Goal: Find specific page/section: Find specific page/section

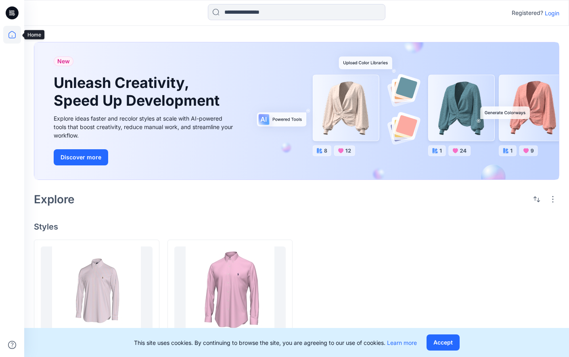
click at [13, 34] on icon at bounding box center [12, 35] width 18 height 18
click at [16, 16] on icon at bounding box center [12, 12] width 13 height 13
click at [12, 12] on icon at bounding box center [12, 12] width 13 height 13
click at [552, 13] on p "Login" at bounding box center [552, 13] width 15 height 8
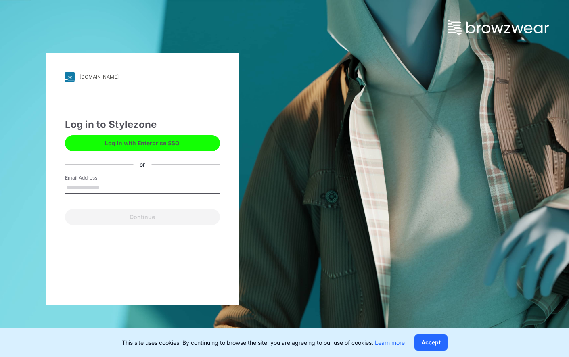
type input "**********"
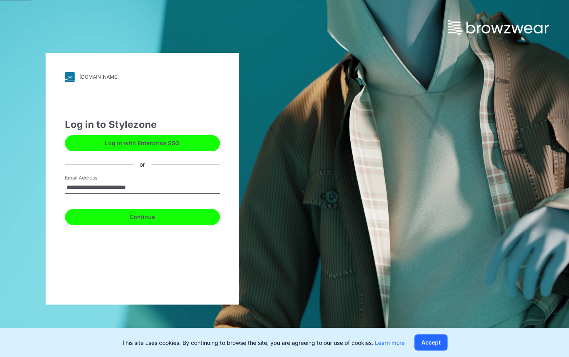
click at [142, 215] on button "Continue" at bounding box center [142, 217] width 155 height 16
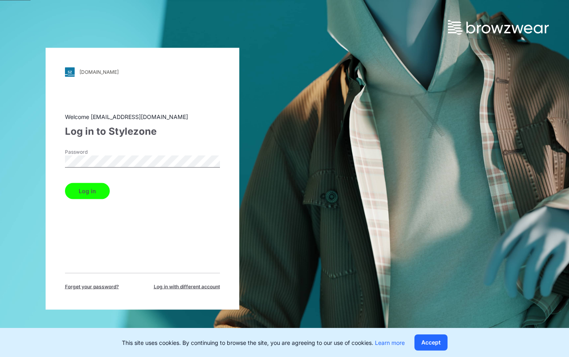
click at [87, 193] on button "Log in" at bounding box center [87, 191] width 45 height 16
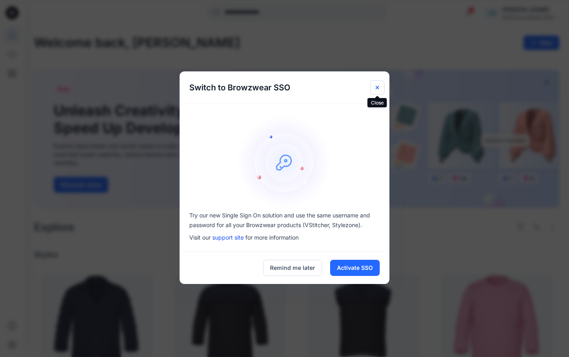
click at [378, 86] on icon "Close" at bounding box center [377, 87] width 6 height 6
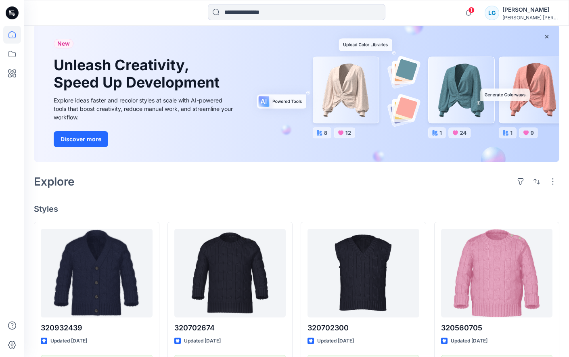
scroll to position [52, 0]
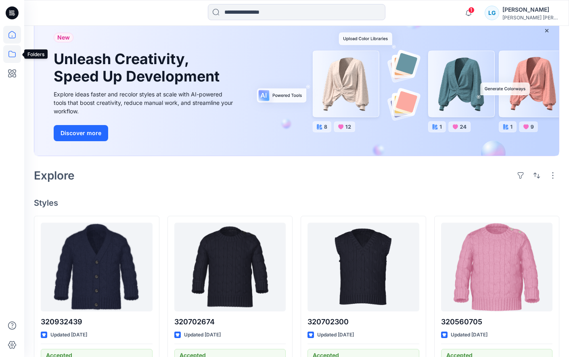
click at [15, 58] on icon at bounding box center [12, 54] width 18 height 18
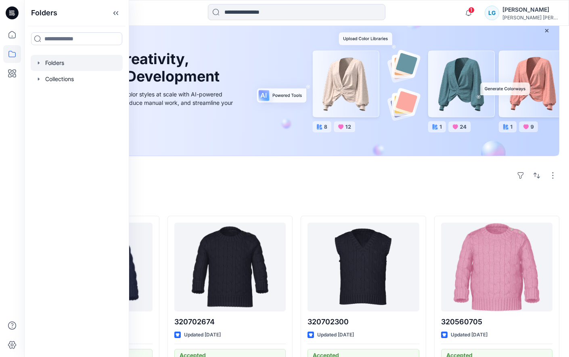
click at [56, 63] on div at bounding box center [77, 63] width 92 height 16
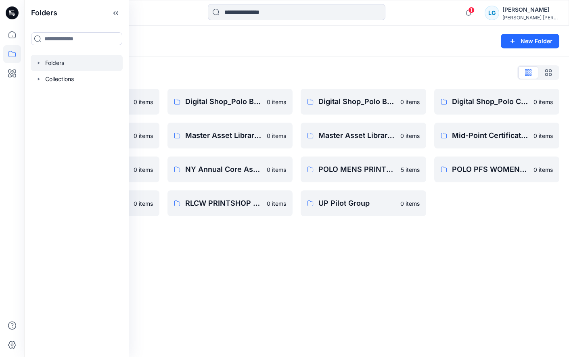
click at [242, 226] on div "Folders List (TEMP) Folder Hierarchy_ Reviews 0 items Digital Shop_Polo Mens Kn…" at bounding box center [296, 140] width 545 height 169
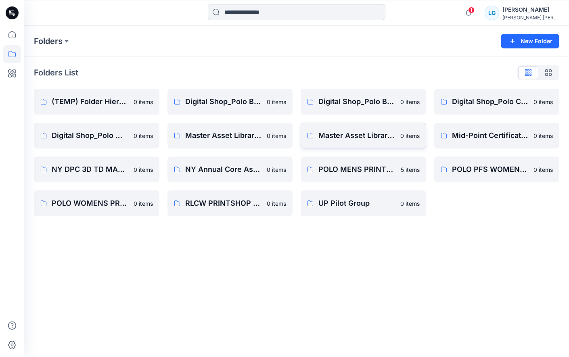
click at [376, 129] on link "Master Asset Library PM 0 items" at bounding box center [363, 136] width 125 height 26
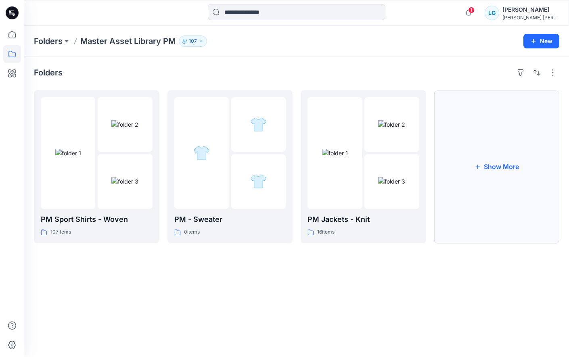
click at [475, 139] on button "Show More" at bounding box center [496, 166] width 125 height 153
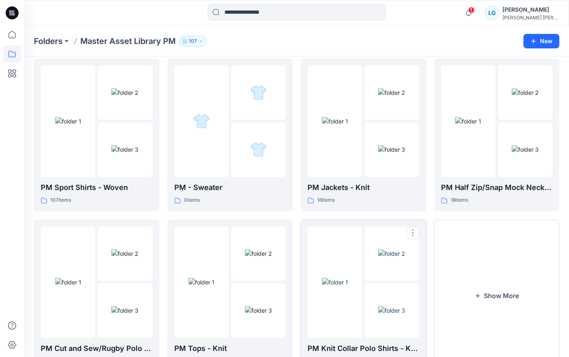
scroll to position [70, 0]
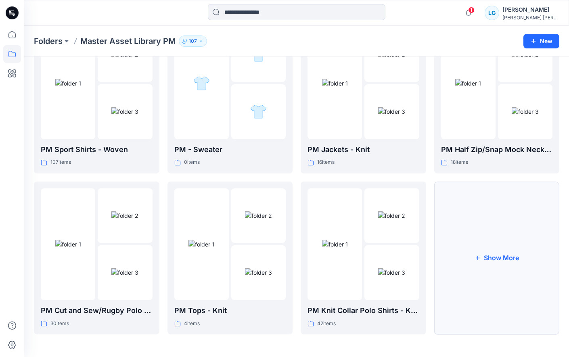
click at [494, 258] on button "Show More" at bounding box center [496, 258] width 125 height 153
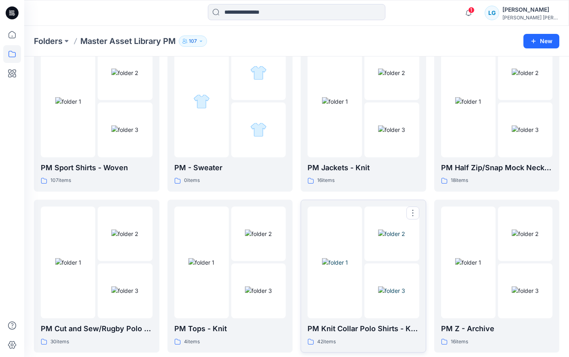
scroll to position [98, 0]
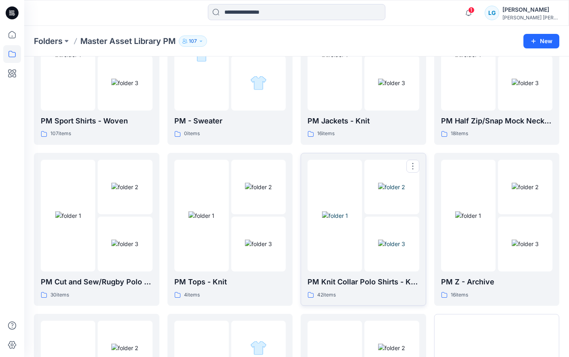
click at [355, 267] on div at bounding box center [334, 216] width 54 height 112
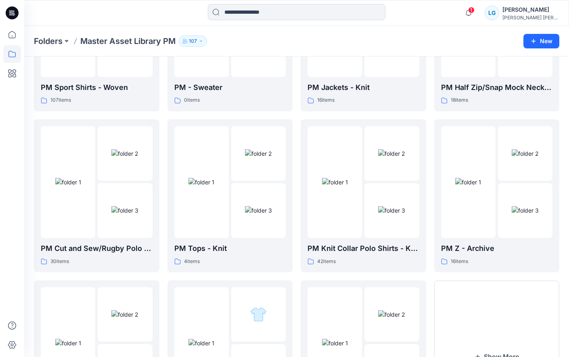
scroll to position [153, 0]
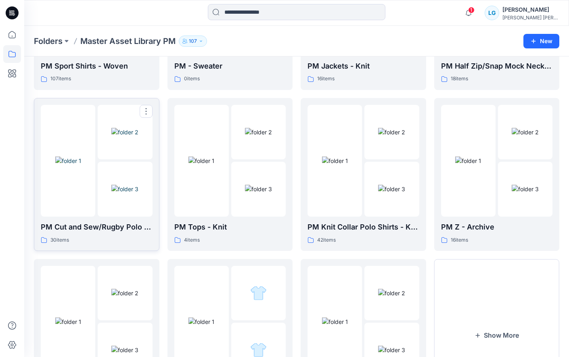
click at [111, 185] on img at bounding box center [124, 189] width 27 height 8
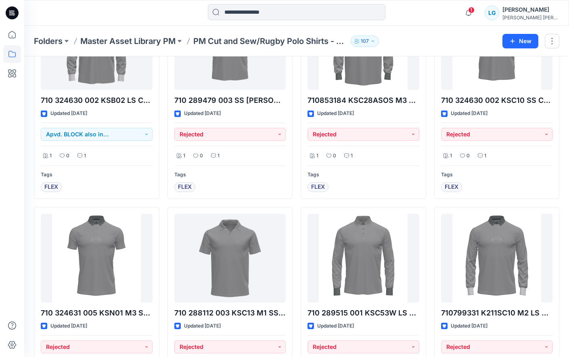
scroll to position [1016, 0]
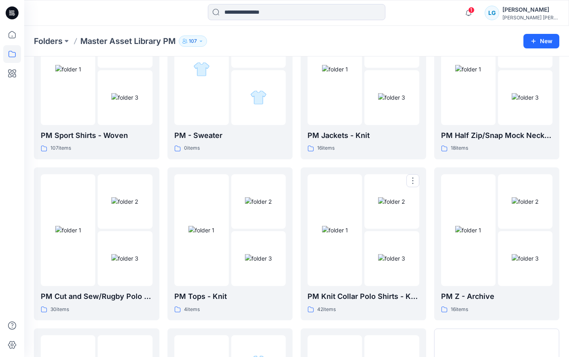
scroll to position [94, 0]
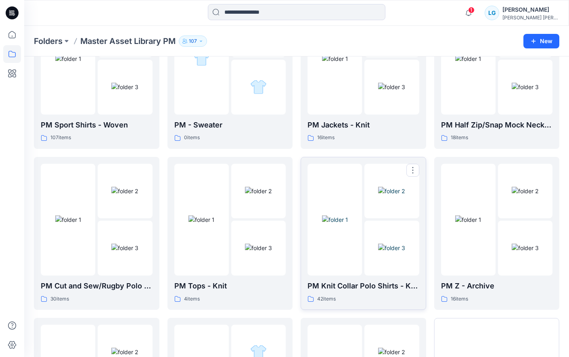
click at [334, 254] on div at bounding box center [334, 220] width 54 height 112
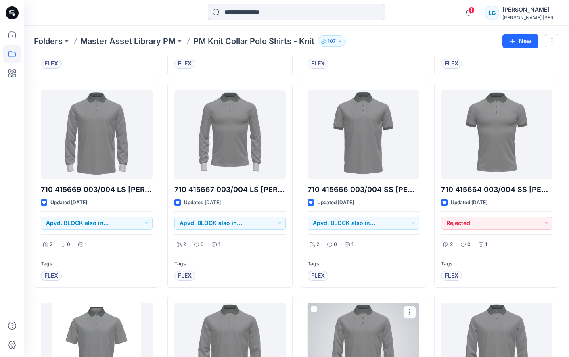
scroll to position [848, 0]
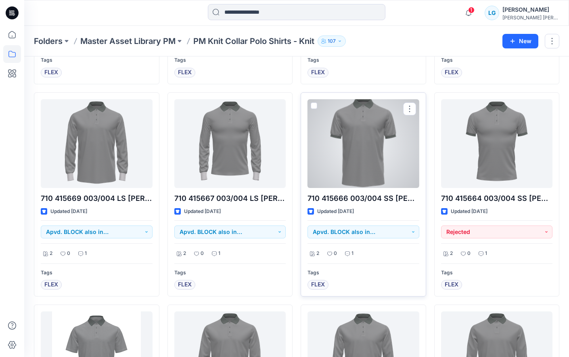
click at [377, 166] on div at bounding box center [363, 143] width 112 height 89
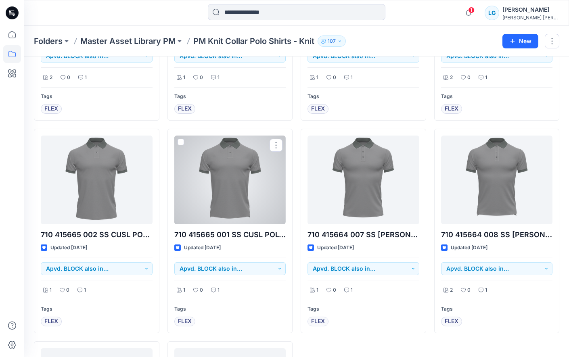
scroll to position [1871, 0]
